Goal: Information Seeking & Learning: Check status

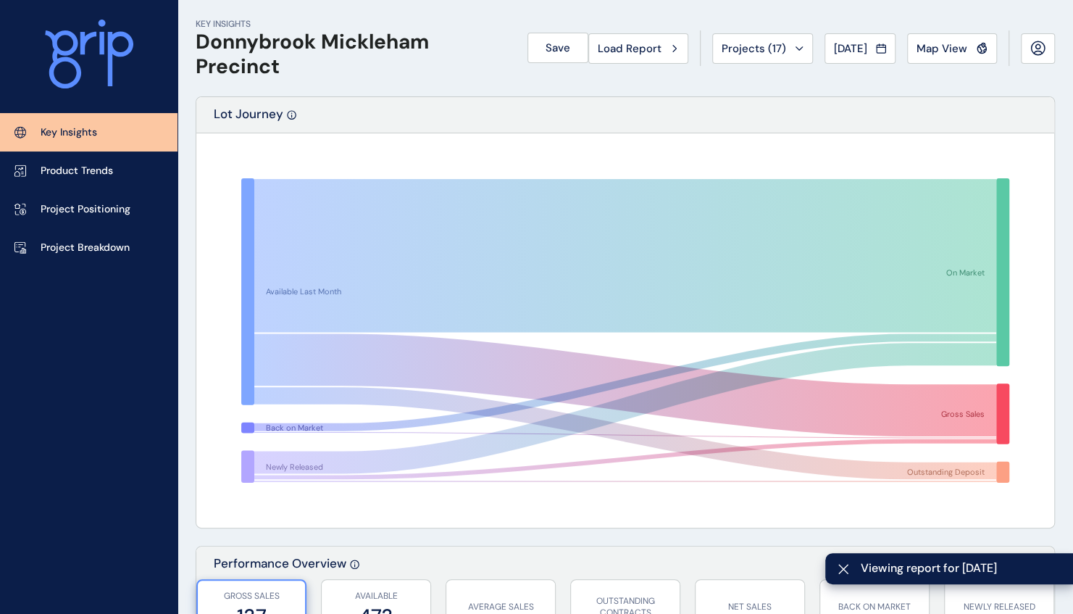
click at [72, 132] on p "Key Insights" at bounding box center [69, 132] width 57 height 14
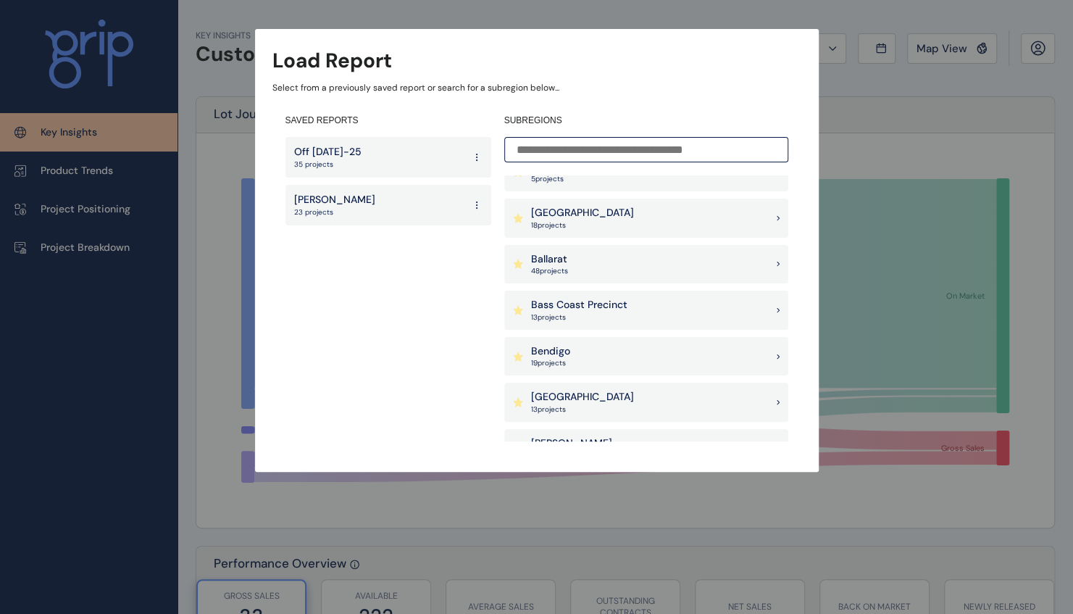
scroll to position [145, 0]
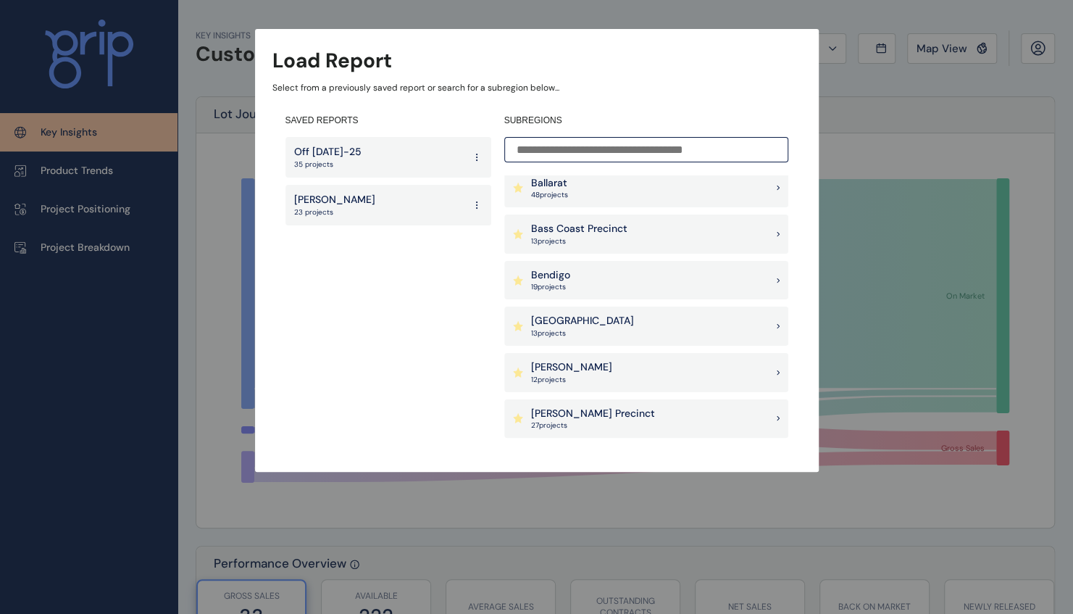
click at [604, 368] on div "[PERSON_NAME] 12 project s" at bounding box center [646, 372] width 284 height 39
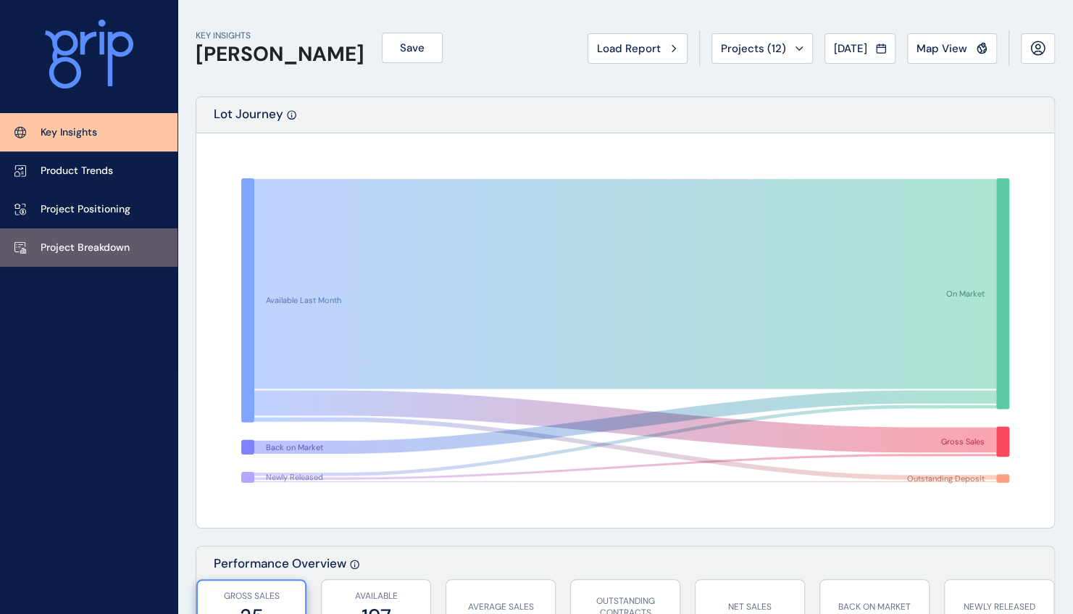
click at [108, 238] on link "Project Breakdown" at bounding box center [89, 247] width 178 height 38
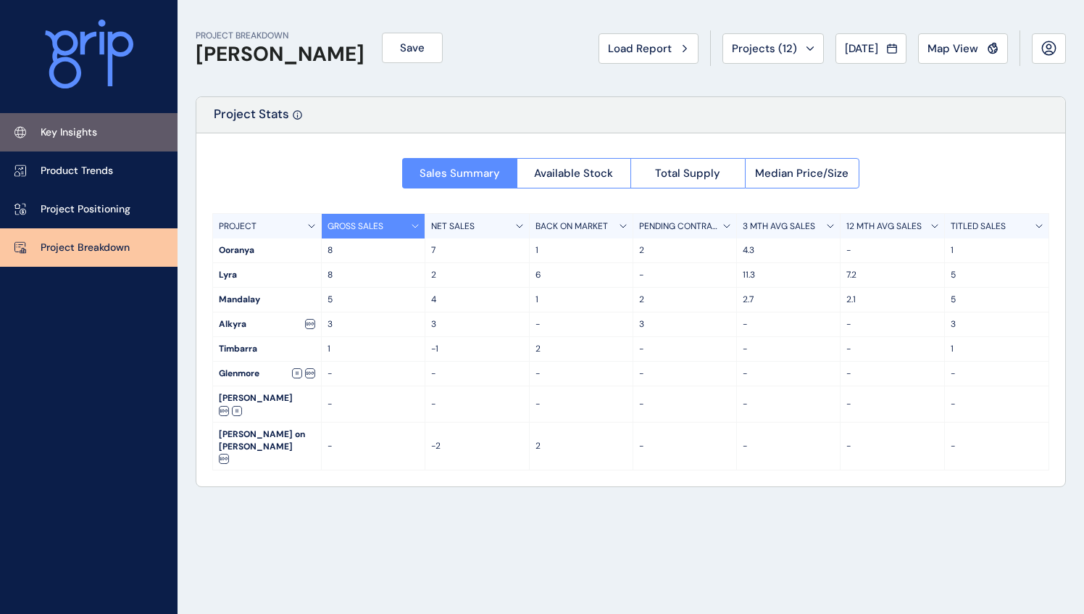
click at [86, 129] on p "Key Insights" at bounding box center [69, 132] width 57 height 14
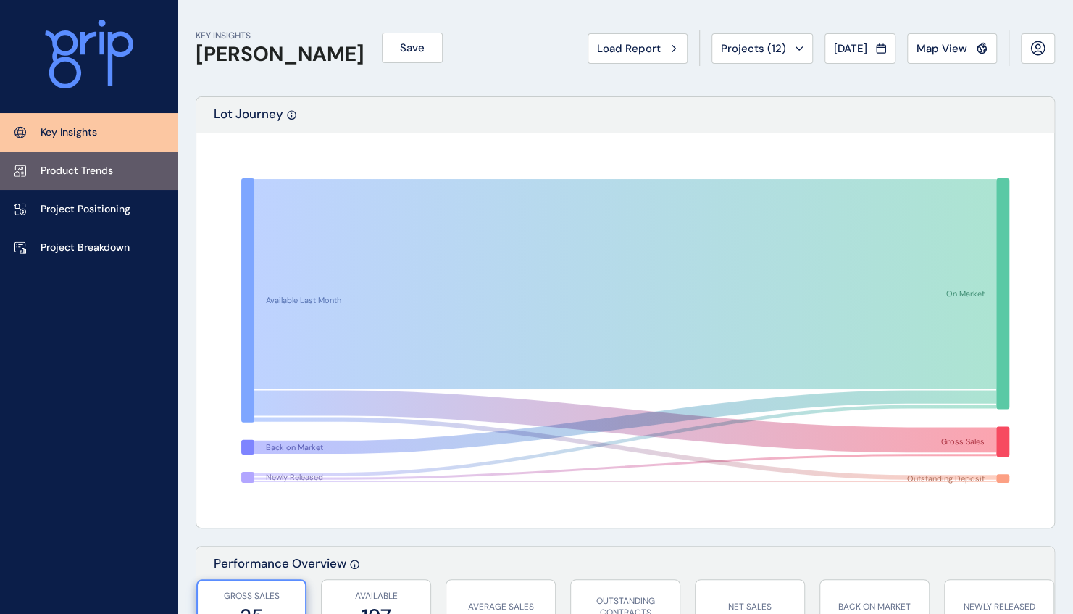
click at [80, 165] on p "Product Trends" at bounding box center [77, 171] width 72 height 14
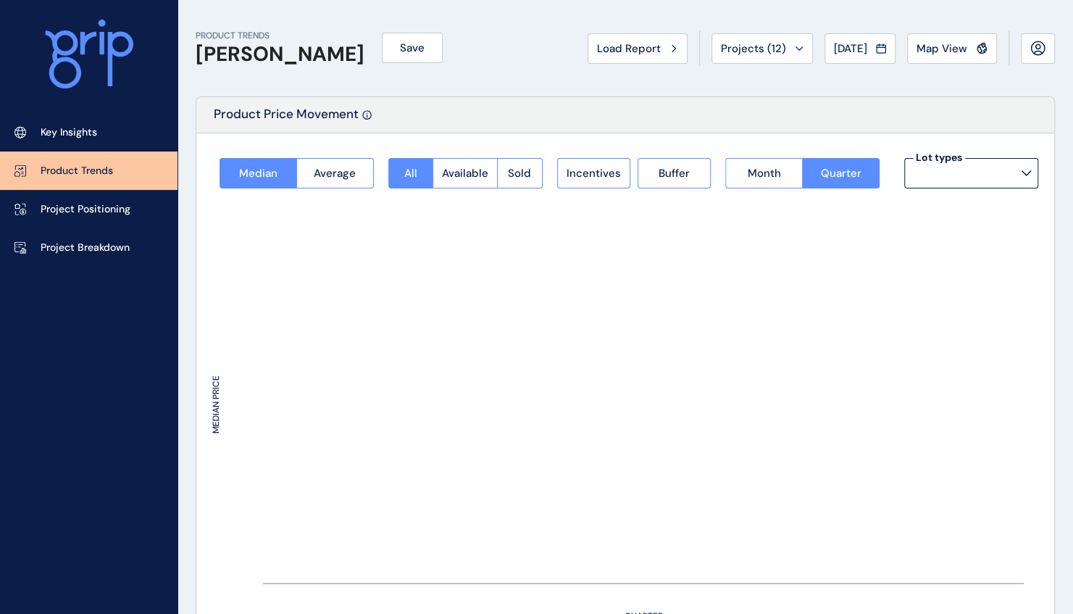
type input "**********"
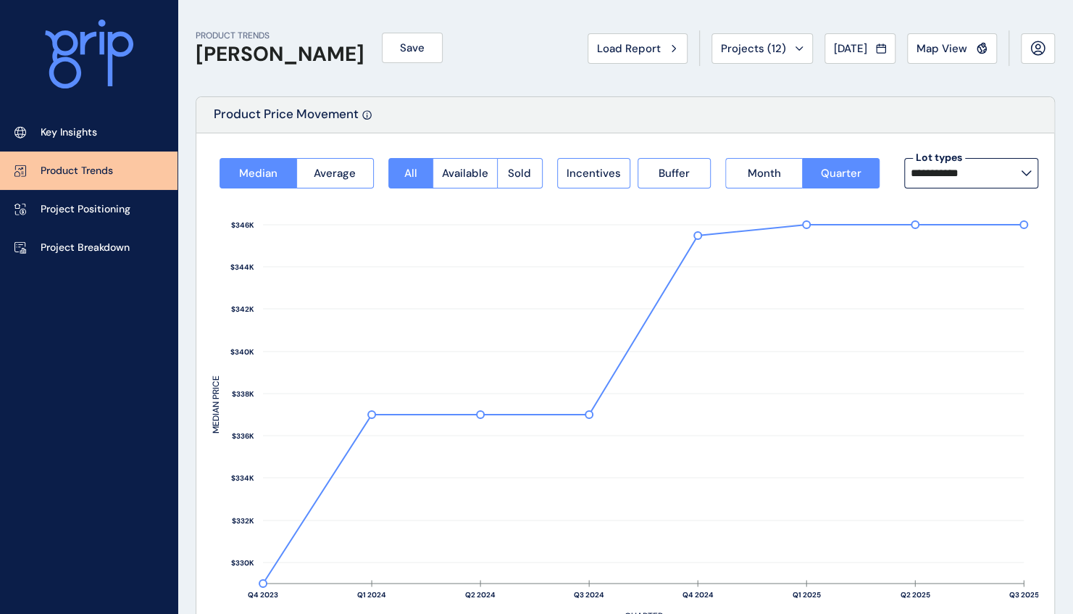
scroll to position [72, 0]
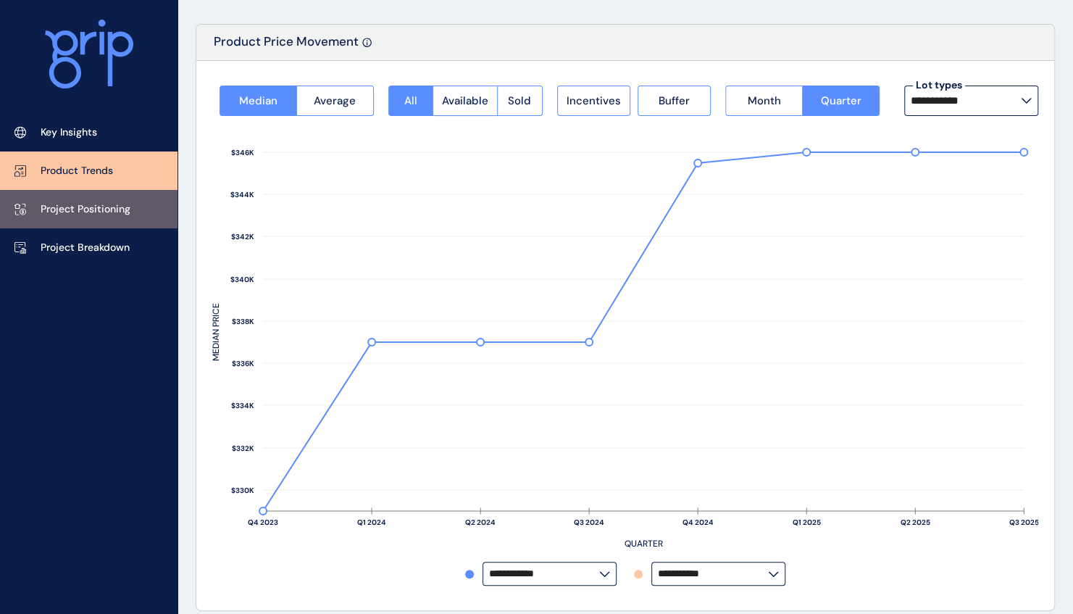
click at [66, 213] on p "Project Positioning" at bounding box center [86, 209] width 90 height 14
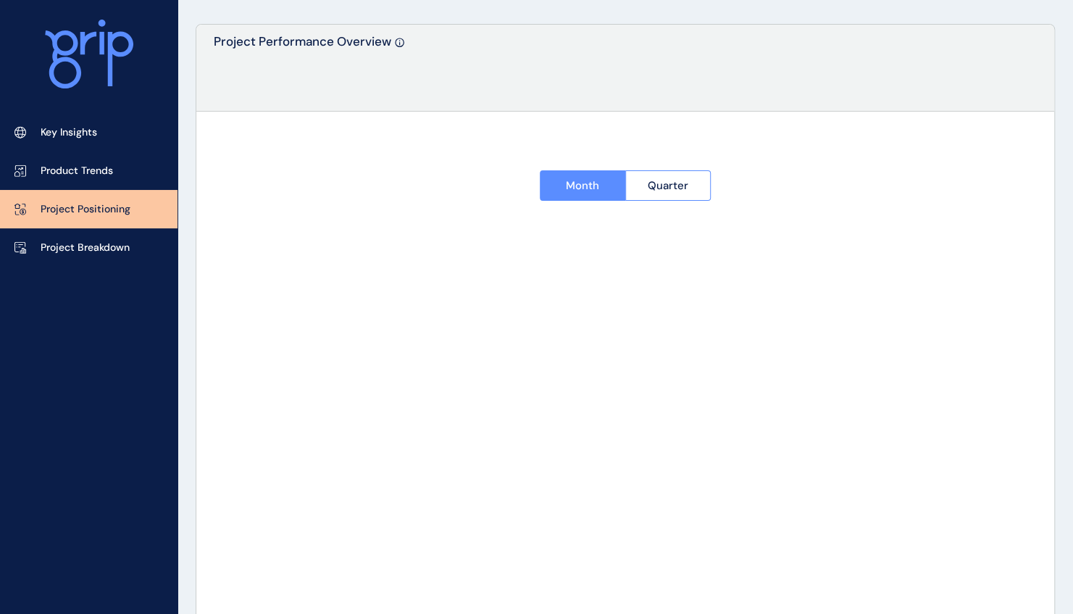
type input "****"
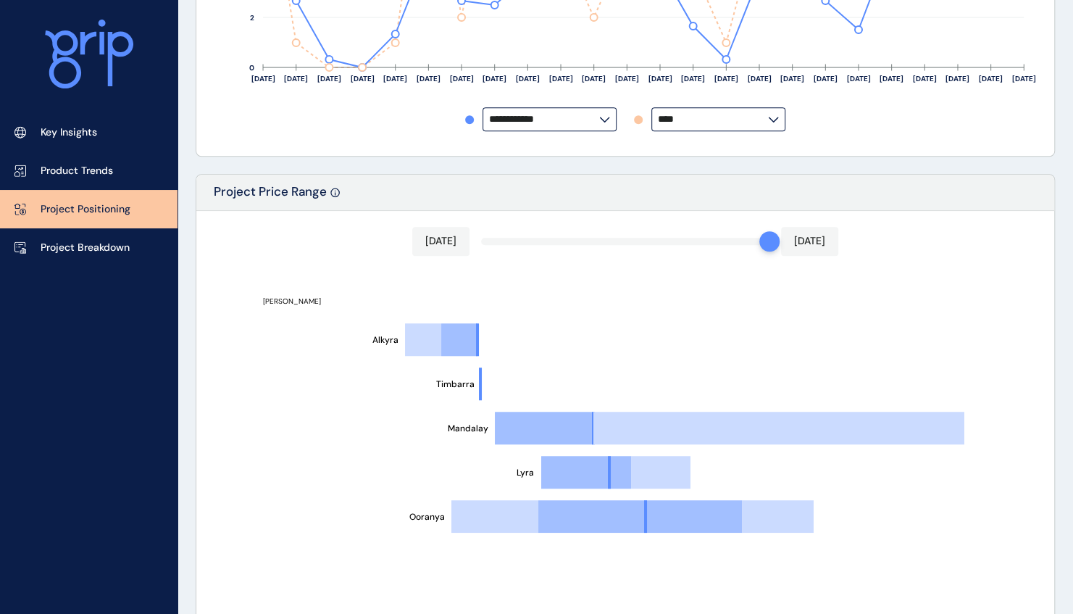
scroll to position [652, 0]
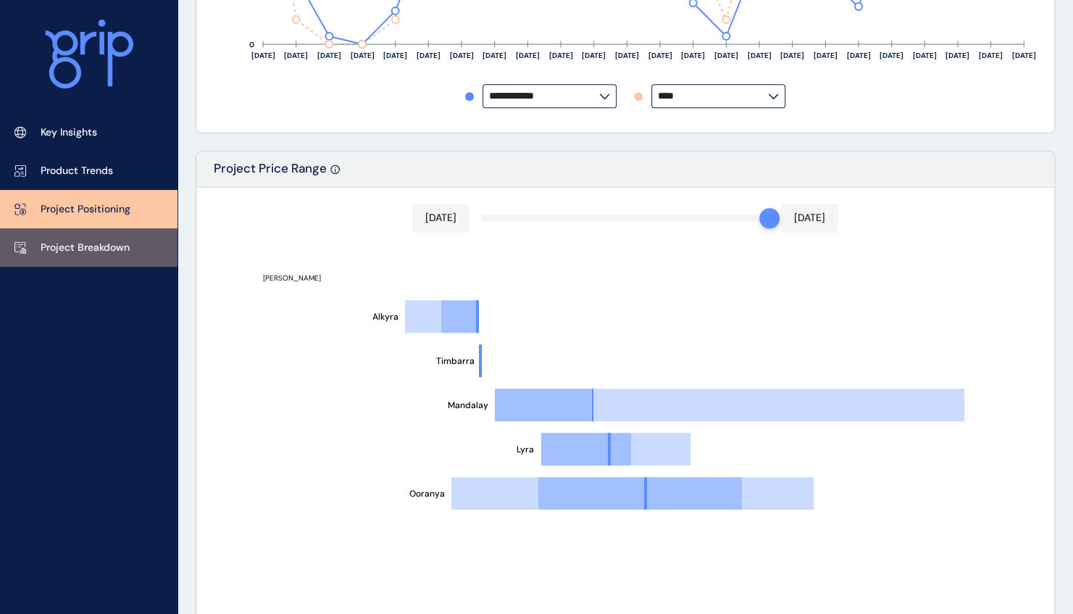
click at [83, 249] on p "Project Breakdown" at bounding box center [85, 248] width 89 height 14
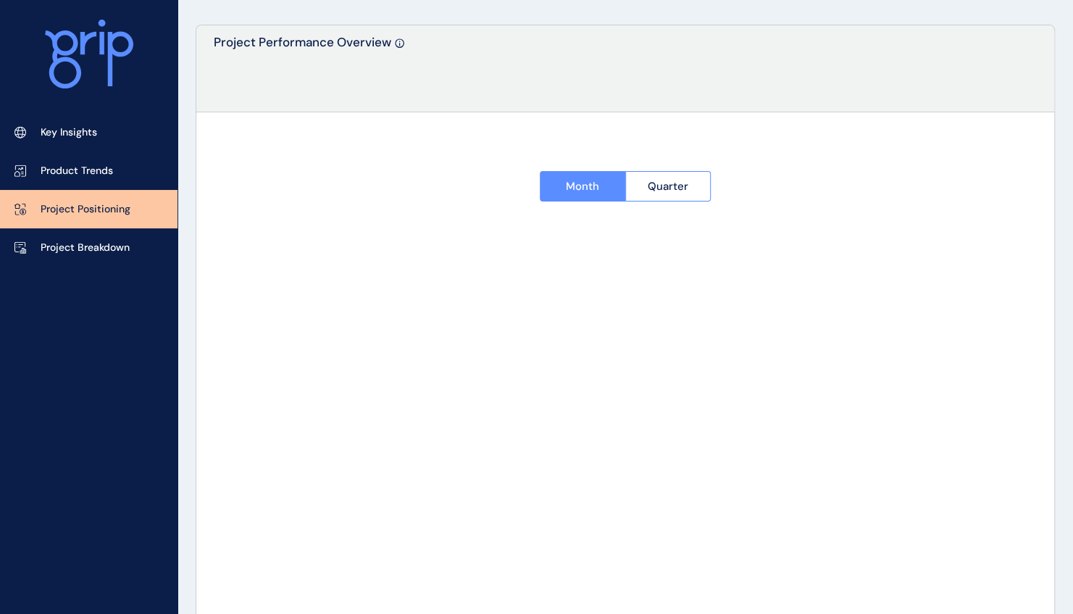
scroll to position [72, 0]
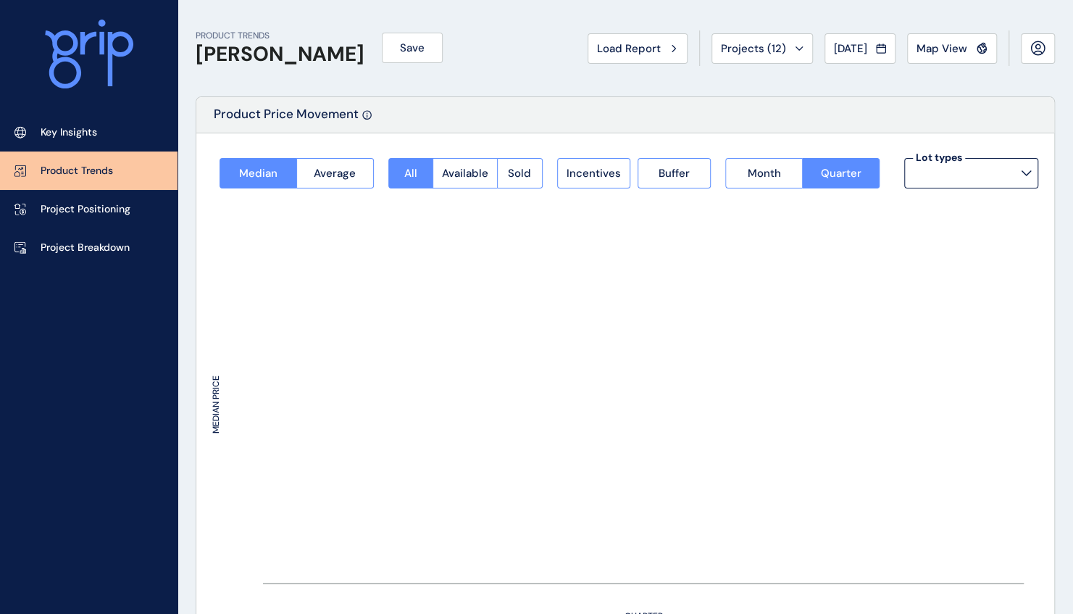
type input "**********"
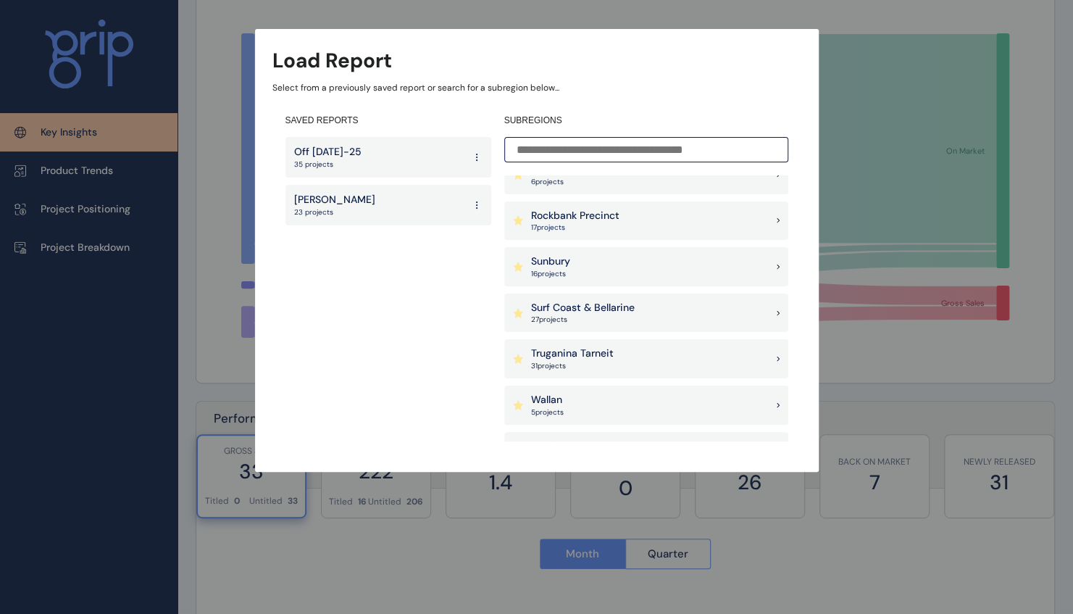
scroll to position [1159, 0]
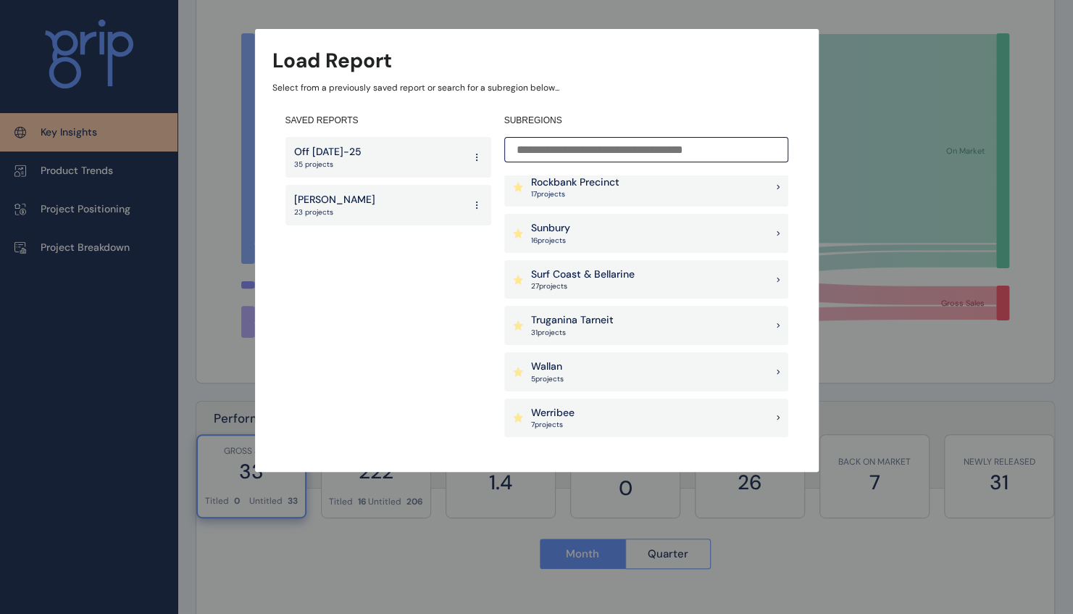
click at [617, 325] on div "Truganina Tarneit 31 project s" at bounding box center [646, 325] width 284 height 39
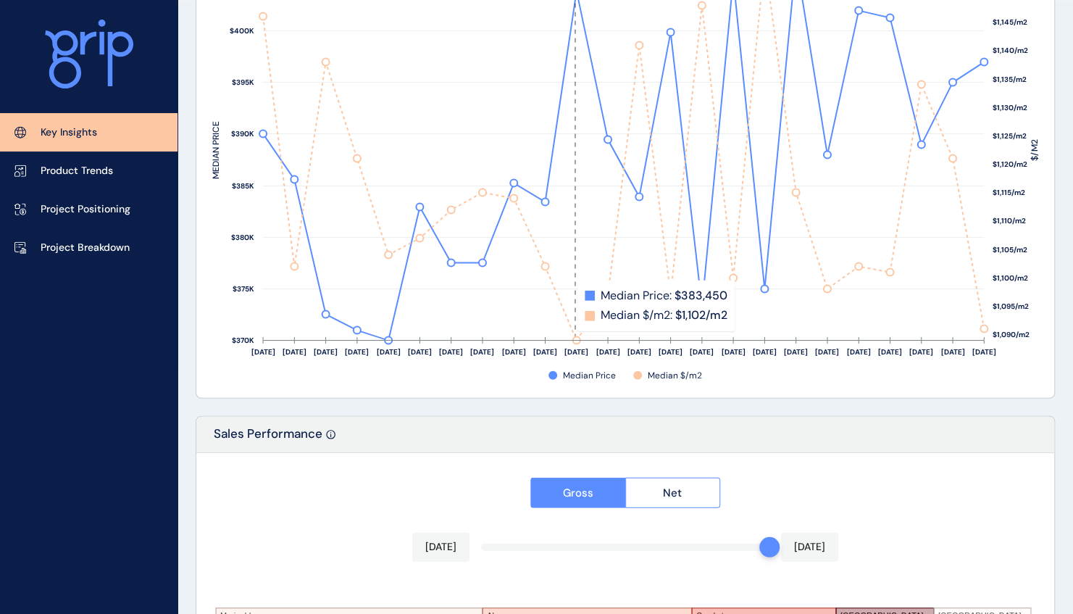
scroll to position [1999, 0]
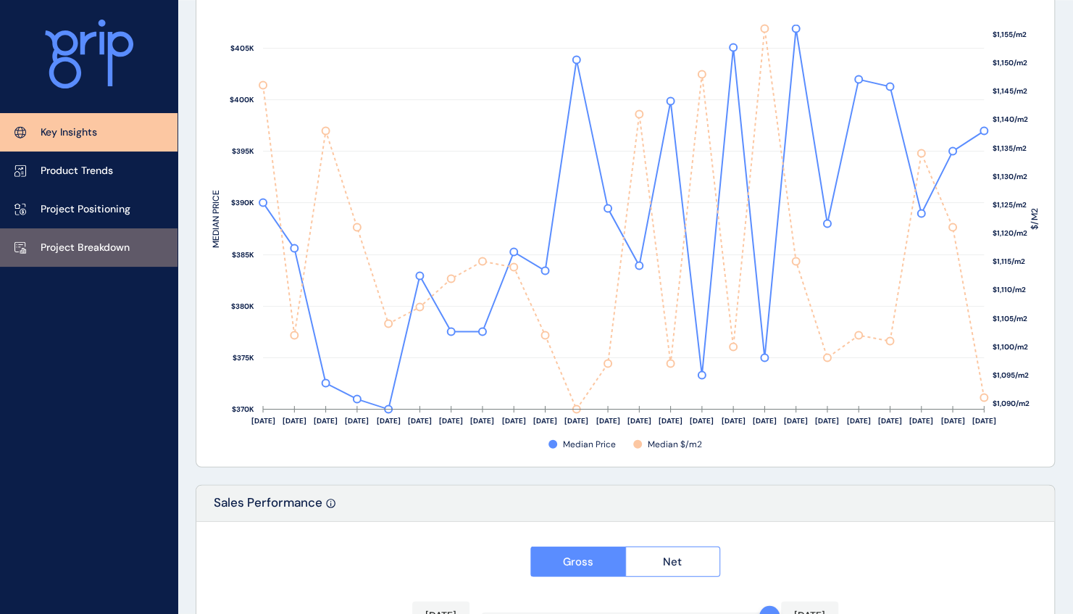
click at [91, 249] on p "Project Breakdown" at bounding box center [85, 248] width 89 height 14
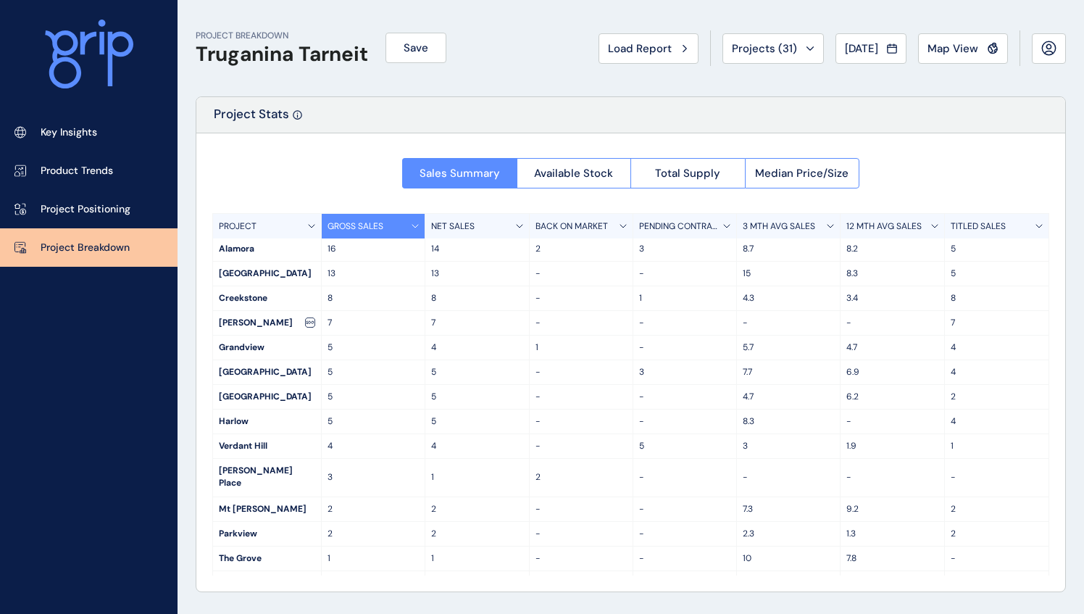
scroll to position [72, 0]
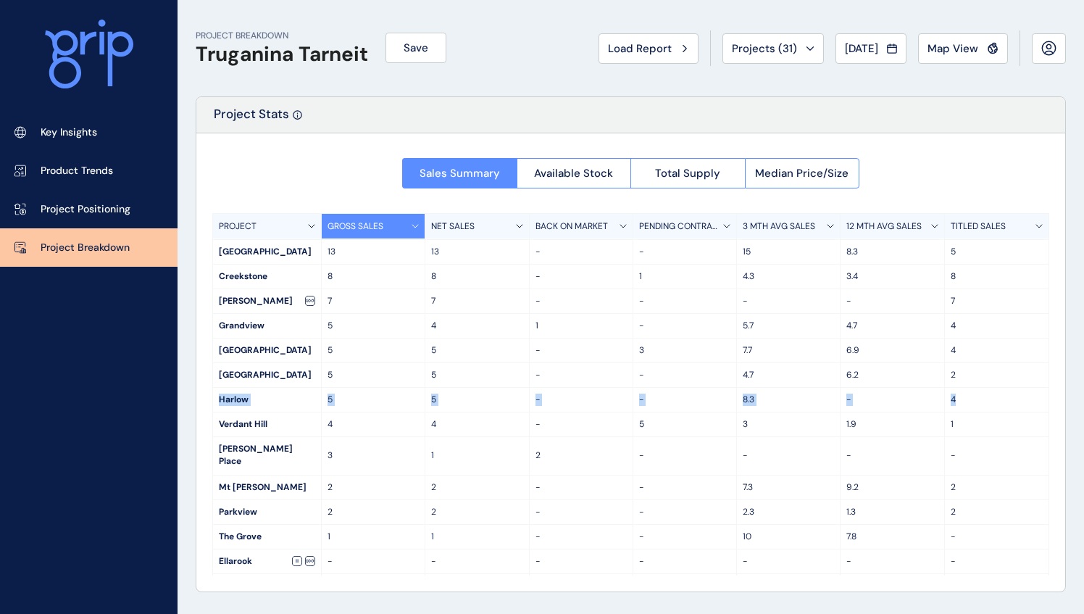
drag, startPoint x: 217, startPoint y: 398, endPoint x: 964, endPoint y: 401, distance: 747.1
click at [964, 401] on div "Harlow 5 5 - - 8.3 - 4" at bounding box center [631, 400] width 836 height 25
click at [701, 423] on p "5" at bounding box center [684, 424] width 91 height 12
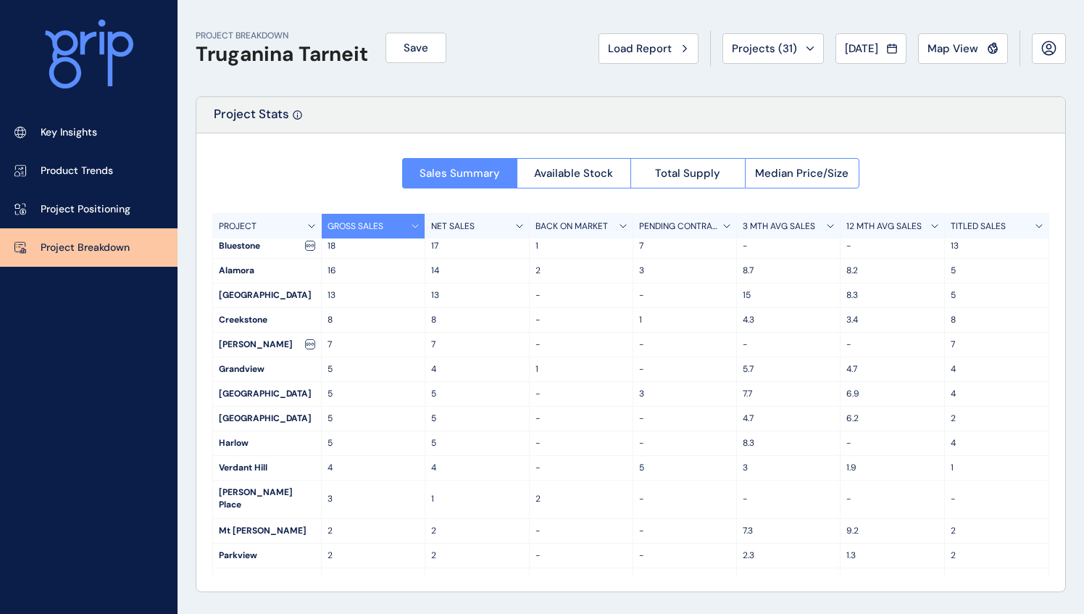
scroll to position [0, 0]
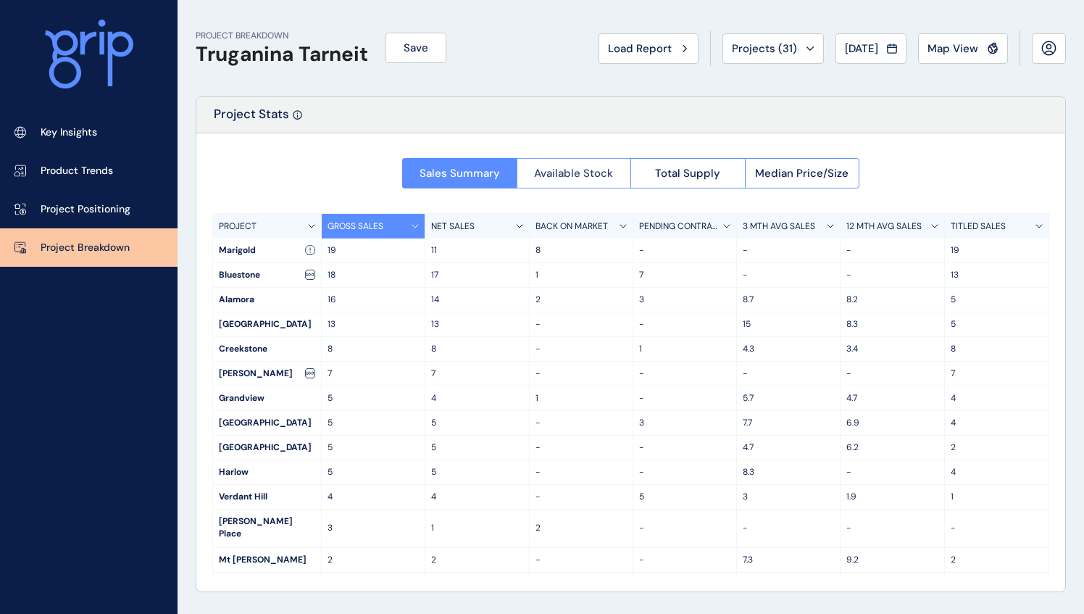
click at [566, 172] on span "Available Stock" at bounding box center [573, 173] width 79 height 14
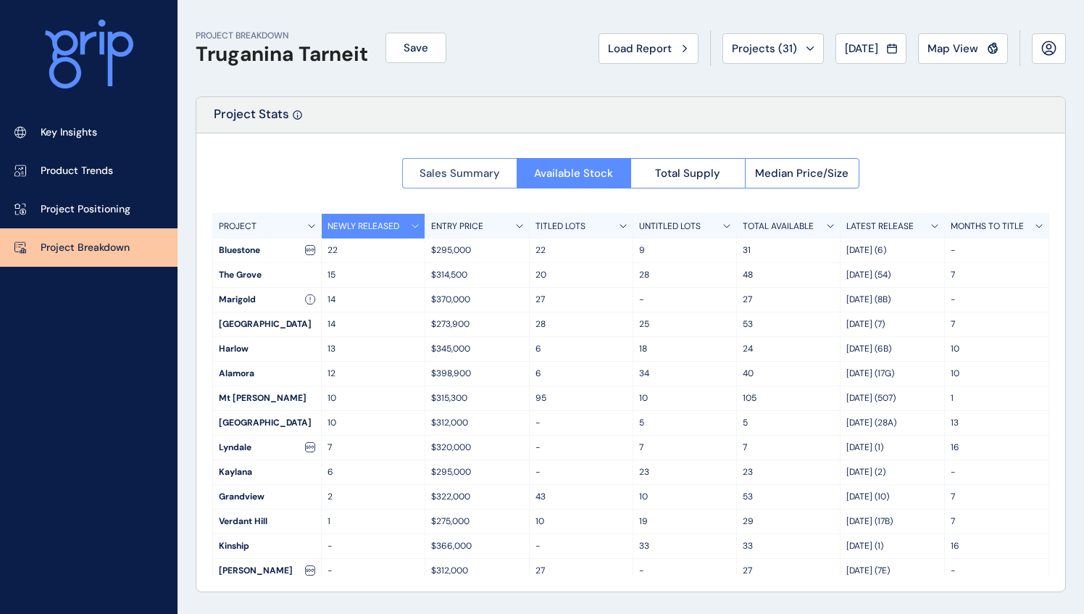
click at [486, 175] on span "Sales Summary" at bounding box center [460, 173] width 80 height 14
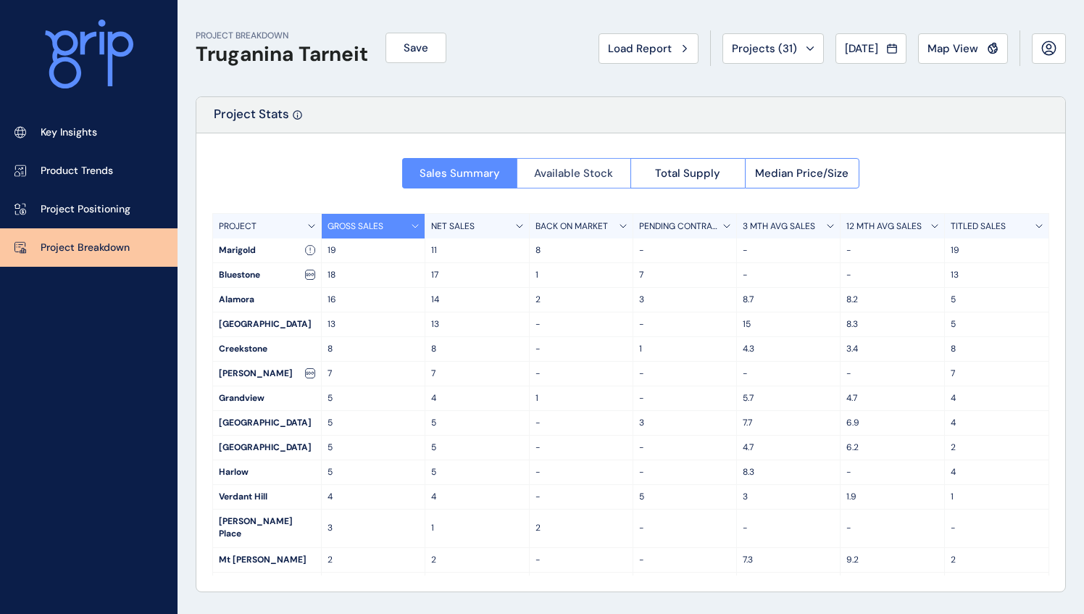
click at [571, 172] on span "Available Stock" at bounding box center [573, 173] width 79 height 14
